Goal: Find specific page/section: Find specific page/section

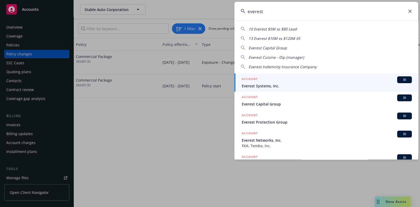
type input "everest"
click at [269, 82] on div "ACCOUNT BI" at bounding box center [327, 79] width 170 height 7
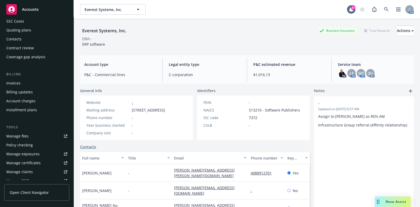
scroll to position [42, 0]
click at [27, 136] on div "Manage files" at bounding box center [17, 136] width 22 height 8
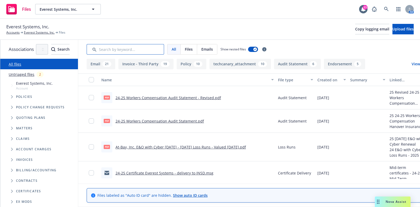
click at [131, 50] on input "Search by keyword..." at bounding box center [126, 49] width 78 height 11
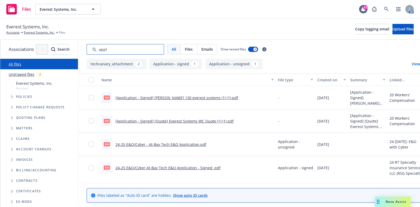
scroll to position [0, 0]
type input "appl"
click at [166, 168] on link "24-25 E&O/Cyber At-Bay Tech E&O Application - Signed .pdf" at bounding box center [168, 167] width 105 height 5
click at [189, 142] on link "24-25 E&O/Cyber - At-Bay Tech E&O Application.pdf" at bounding box center [161, 144] width 91 height 5
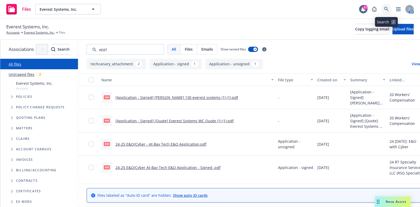
click at [386, 12] on link at bounding box center [387, 9] width 11 height 11
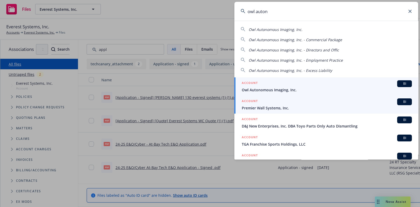
type input "owl auton"
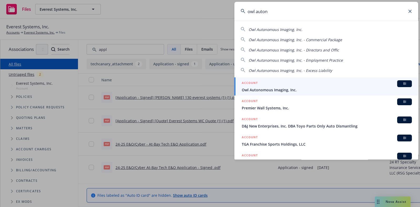
click at [273, 89] on span "Owl Autonomous Imaging, Inc." at bounding box center [327, 90] width 170 height 6
